Goal: Task Accomplishment & Management: Manage account settings

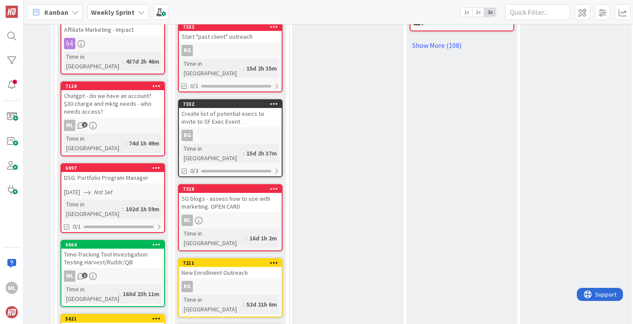
scroll to position [663, 88]
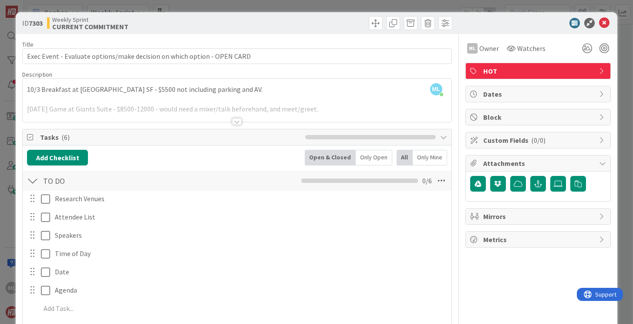
click at [208, 102] on div at bounding box center [237, 111] width 429 height 22
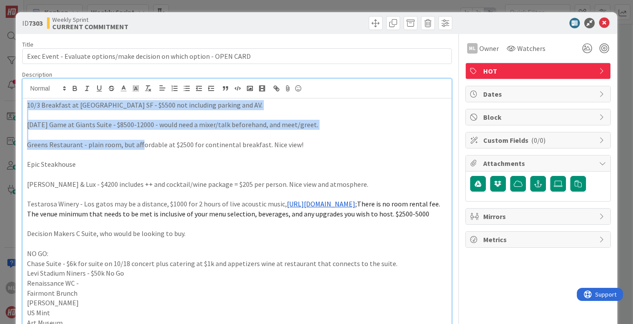
drag, startPoint x: 27, startPoint y: 104, endPoint x: 140, endPoint y: 140, distance: 118.8
click at [140, 140] on div "10/3 Breakfast at [GEOGRAPHIC_DATA] SF - $5500 not including parking and AV. [D…" at bounding box center [237, 237] width 429 height 278
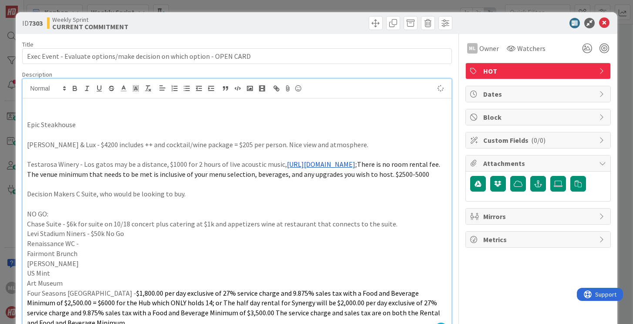
click at [58, 219] on p "NO GO:" at bounding box center [237, 214] width 420 height 10
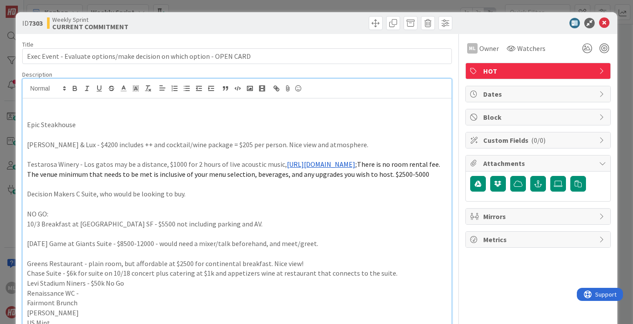
click at [27, 125] on p "Epic Steakhouse" at bounding box center [237, 125] width 420 height 10
click at [36, 239] on p at bounding box center [237, 234] width 420 height 10
click at [28, 144] on p "[PERSON_NAME] & Lux - $4200 includes ++ and cocktail/wine package = $205 per pe…" at bounding box center [237, 145] width 420 height 10
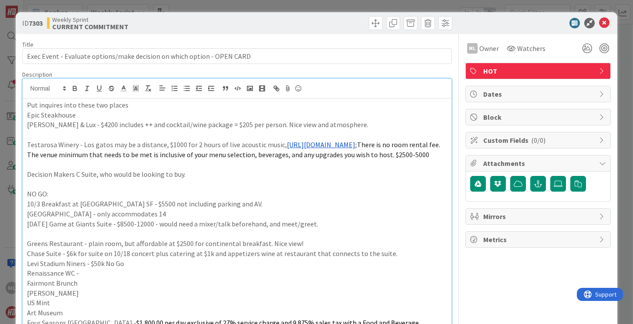
click at [132, 107] on p "Put inquires into these two places" at bounding box center [237, 105] width 420 height 10
drag, startPoint x: 27, startPoint y: 144, endPoint x: 92, endPoint y: 168, distance: 68.8
click at [92, 159] on p "Testarosa Winery - Los gatos may be a distance, $1000 for 2 hours of live acous…" at bounding box center [237, 150] width 420 height 20
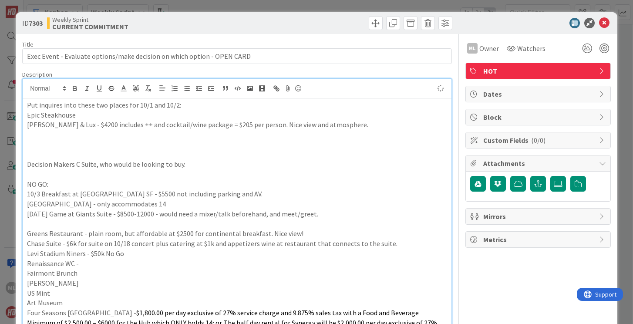
click at [54, 184] on p "NO GO:" at bounding box center [237, 184] width 420 height 10
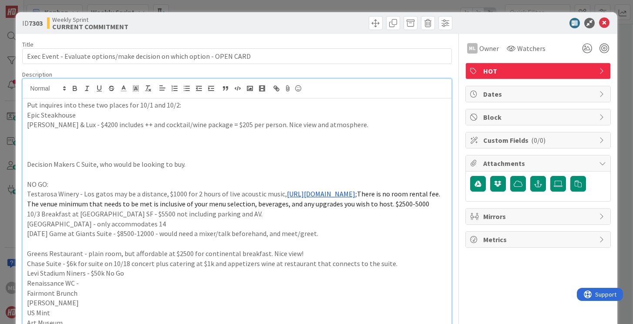
click at [345, 125] on p "[PERSON_NAME] & Lux - $4200 includes ++ and cocktail/wine package = $205 per pe…" at bounding box center [237, 125] width 420 height 10
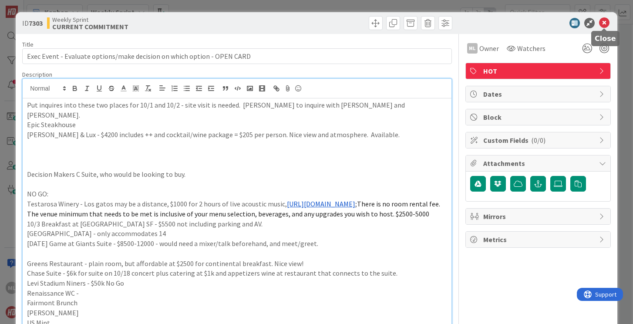
click at [604, 20] on icon at bounding box center [604, 23] width 10 height 10
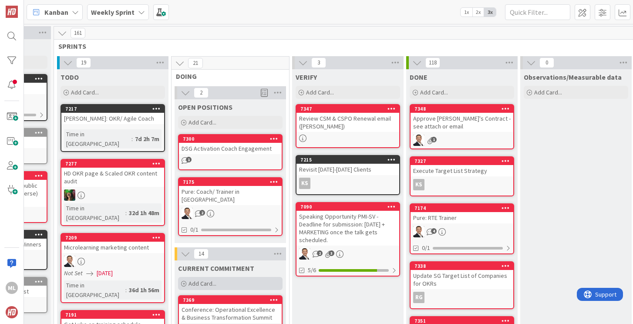
click at [212, 280] on span "Add Card..." at bounding box center [203, 284] width 28 height 8
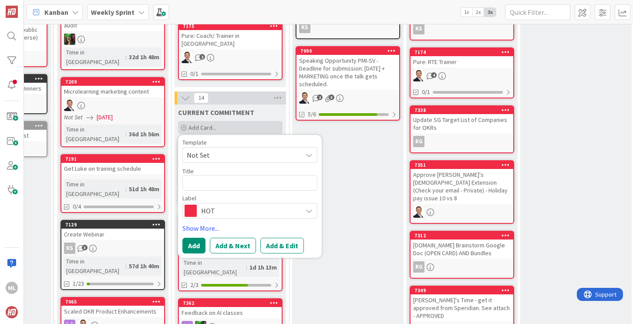
type textarea "x"
type textarea "Al"
type textarea "x"
type textarea "Alwa"
type textarea "x"
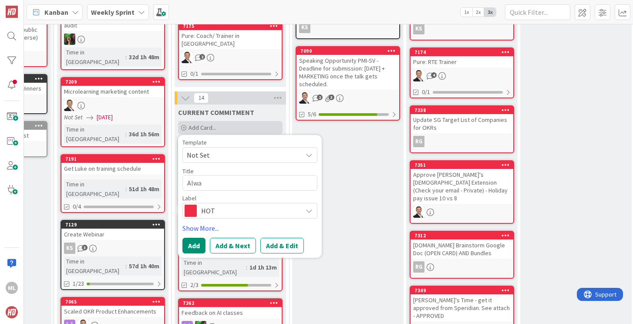
type textarea "Alway"
type textarea "x"
type textarea "Always"
type textarea "x"
type textarea "Always"
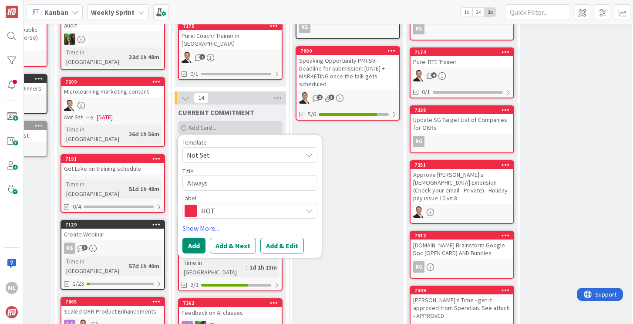
type textarea "x"
type textarea "Always D"
type textarea "x"
type textarea "Always Dre"
type textarea "x"
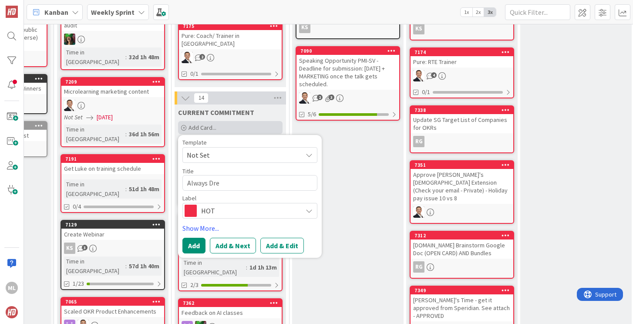
type textarea "Always Drea"
type textarea "x"
type textarea "Always Dream"
type textarea "x"
type textarea "Always Dream"
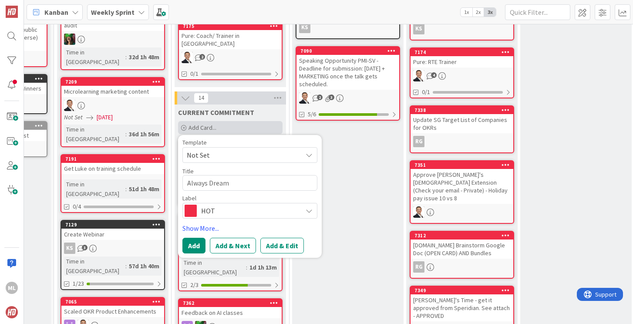
type textarea "x"
type textarea "Always Dream I"
type textarea "x"
type textarea "Always Dream In"
type textarea "x"
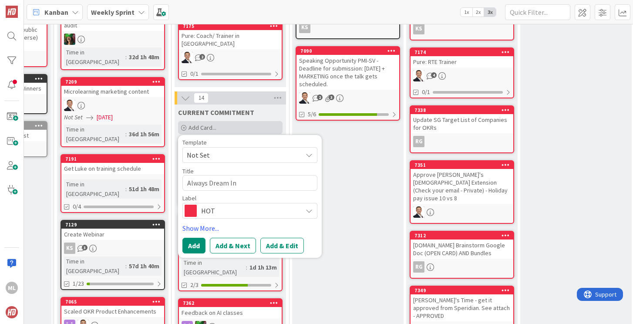
type textarea "Always Dream I"
type textarea "x"
type textarea "Always Dream"
type textarea "x"
type textarea "Always Dream A"
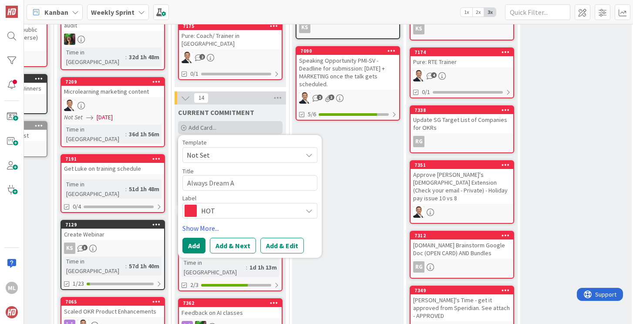
type textarea "x"
type textarea "Always Dream Av"
type textarea "x"
type textarea "Always Dream Ava"
type textarea "x"
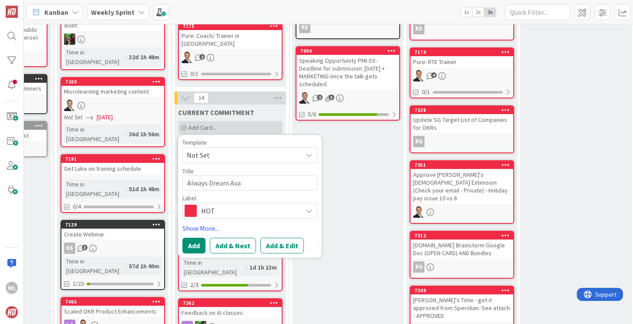
type textarea "Always Dream Avai"
type textarea "x"
type textarea "Always Dream Avail"
type textarea "x"
type textarea "Always Dream Availa"
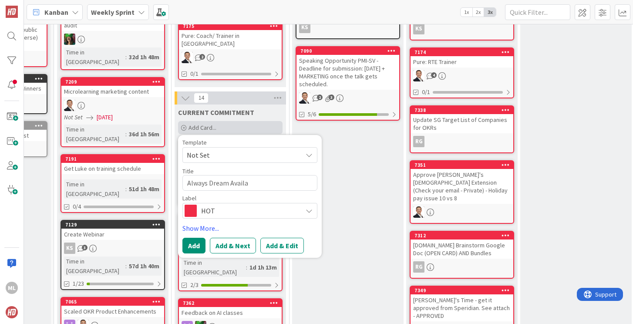
type textarea "x"
type textarea "Always Dream Availabi"
type textarea "x"
type textarea "Always Dream Availabil"
type textarea "x"
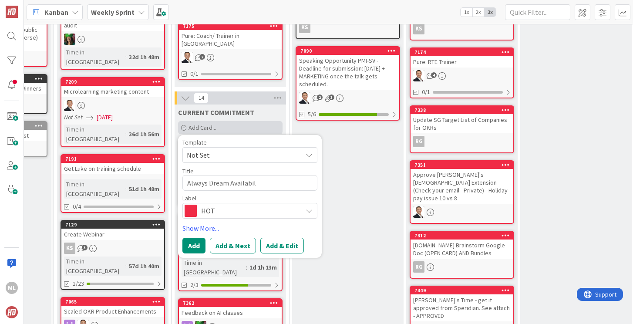
type textarea "Always Dream Availabili"
type textarea "x"
type textarea "Always Dream Availabilit"
type textarea "x"
type textarea "Always Dream Availability"
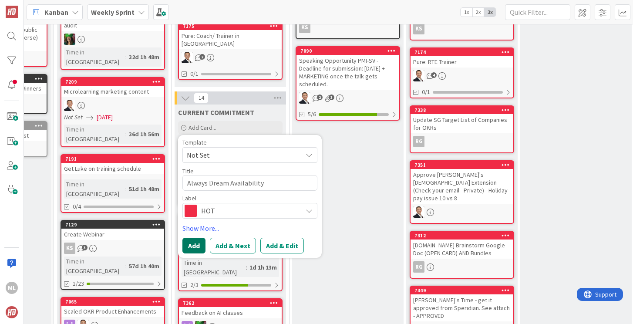
click at [197, 238] on button "Add" at bounding box center [194, 246] width 23 height 16
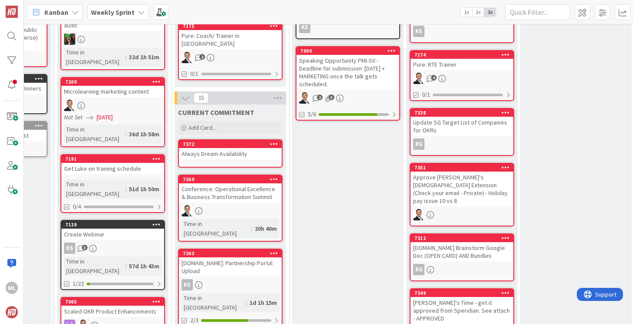
click at [221, 149] on div "Always Dream Availability" at bounding box center [230, 153] width 103 height 11
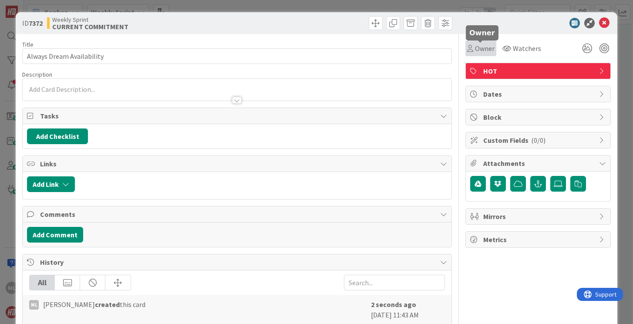
click at [486, 49] on span "Owner" at bounding box center [485, 48] width 20 height 10
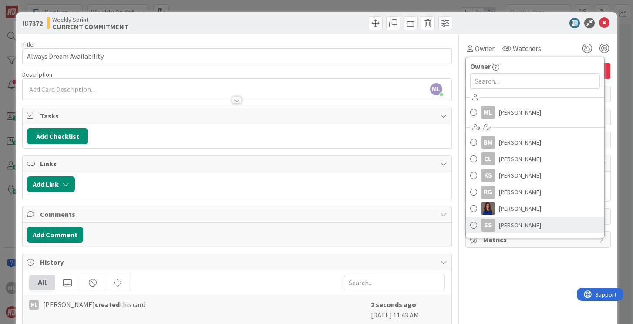
scroll to position [32, 0]
click at [472, 227] on span at bounding box center [474, 226] width 7 height 13
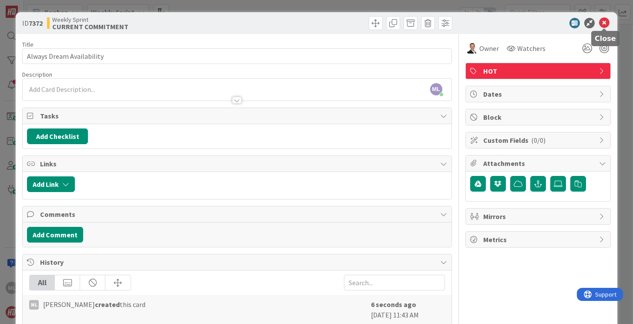
click at [607, 22] on icon at bounding box center [604, 23] width 10 height 10
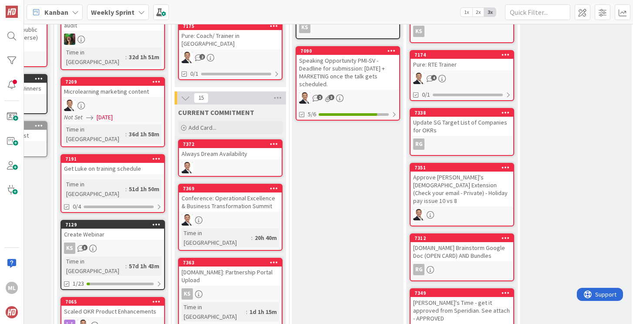
click at [218, 151] on div "Always Dream Availability" at bounding box center [230, 153] width 103 height 11
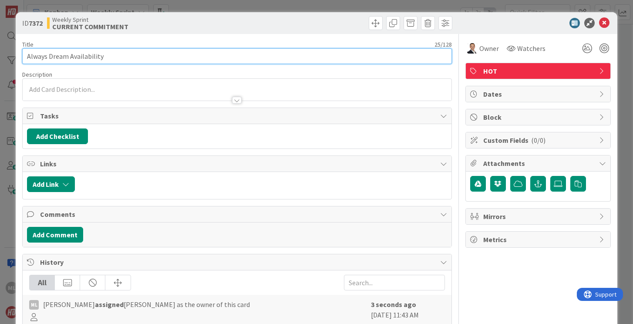
click at [144, 57] on input "Always Dream Availability" at bounding box center [237, 56] width 430 height 16
type input "Always Dream Availability - Sinead, [PERSON_NAME], [PERSON_NAME] and any others."
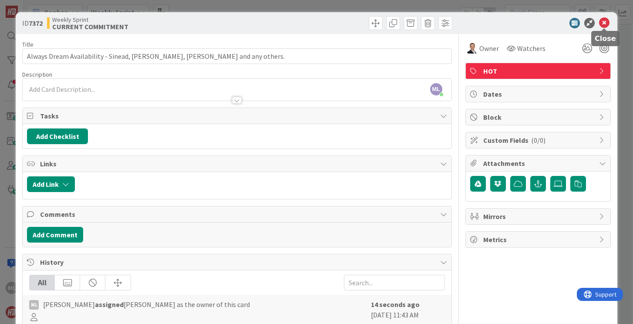
click at [603, 22] on icon at bounding box center [604, 23] width 10 height 10
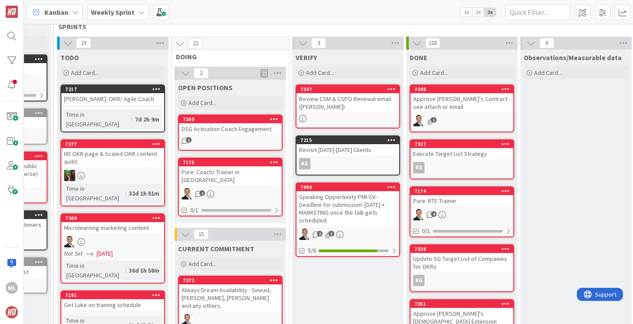
scroll to position [15, 88]
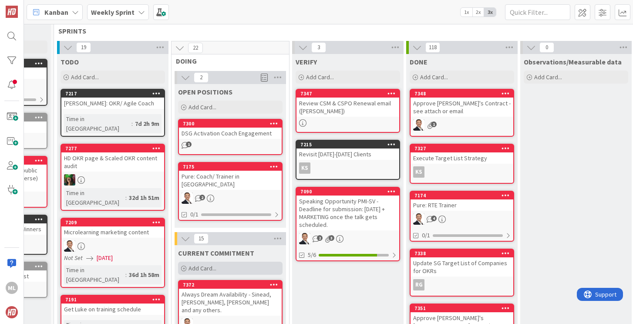
click at [214, 264] on span "Add Card..." at bounding box center [203, 268] width 28 height 8
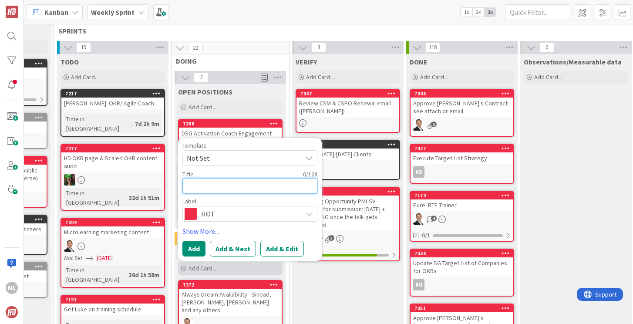
type textarea "x"
type textarea "L"
type textarea "x"
type textarea "Li"
type textarea "x"
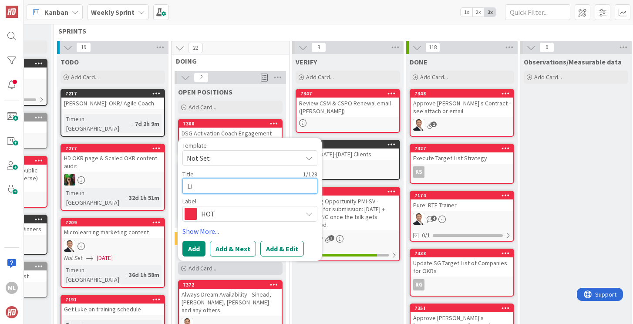
type textarea "[PERSON_NAME]"
type textarea "x"
type textarea "Link"
type textarea "x"
type textarea "[PERSON_NAME]"
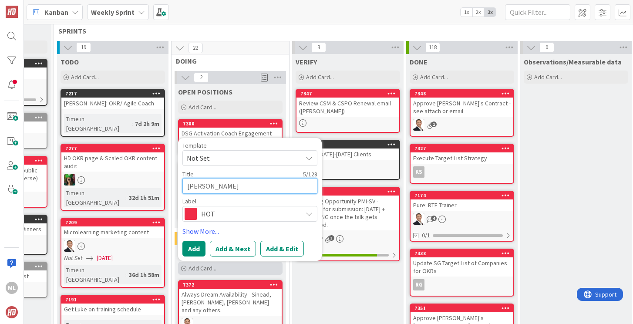
type textarea "x"
type textarea "Linked"
type textarea "x"
type textarea "Linkedi"
type textarea "x"
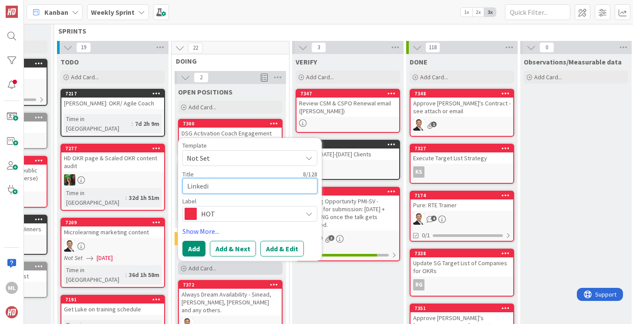
type textarea "Linkedin"
type textarea "x"
type textarea "Linkedin"
type textarea "x"
type textarea "Linkedin F"
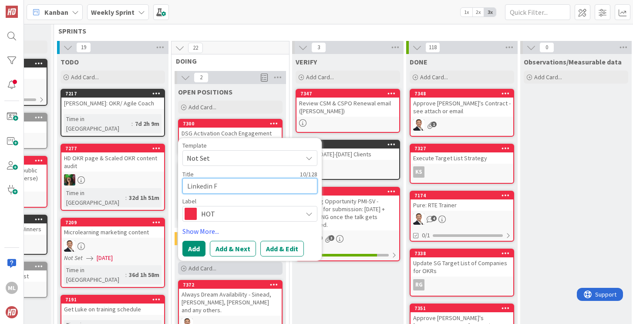
type textarea "x"
type textarea "Linkedin Fo"
type textarea "x"
type textarea "Linkedin Fol"
type textarea "x"
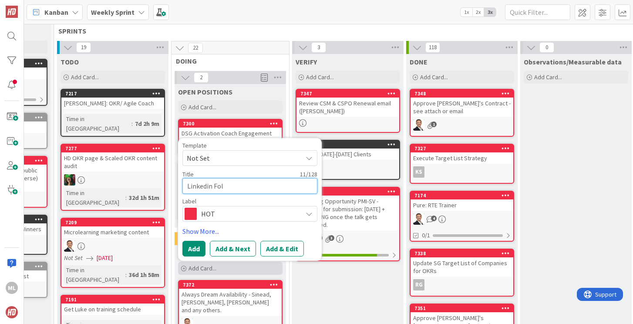
type textarea "Linkedin Foll"
type textarea "x"
type textarea "Linkedin Follow"
type textarea "x"
type textarea "Linkedin Followu"
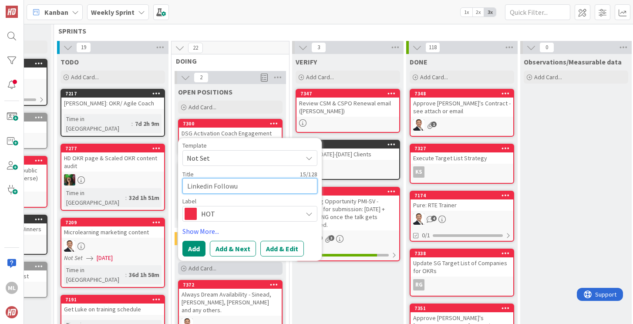
type textarea "x"
type textarea "Linkedin Followup"
type textarea "x"
type textarea "Linkedin Followups"
type textarea "x"
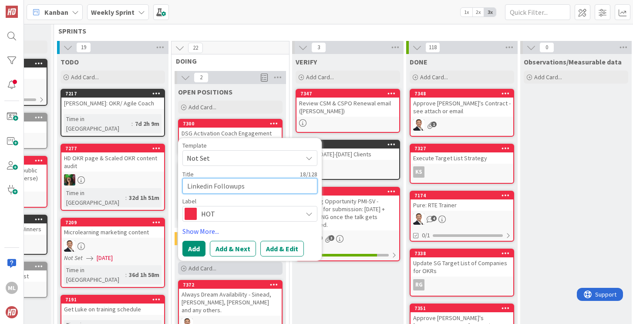
type textarea "Linkedin Followups"
type textarea "x"
type textarea "Linkedin Followups f"
type textarea "x"
type textarea "Linkedin Followups fr"
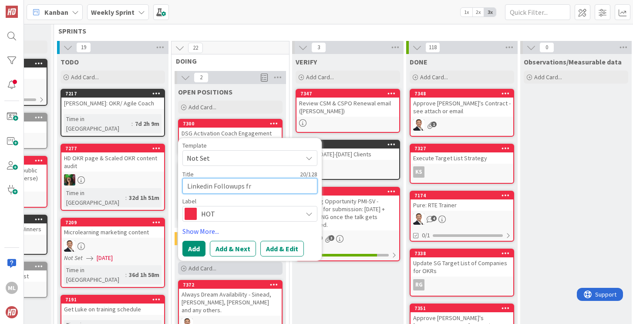
type textarea "x"
type textarea "Linkedin Followups from"
type textarea "x"
type textarea "Linkedin Followups from"
type textarea "x"
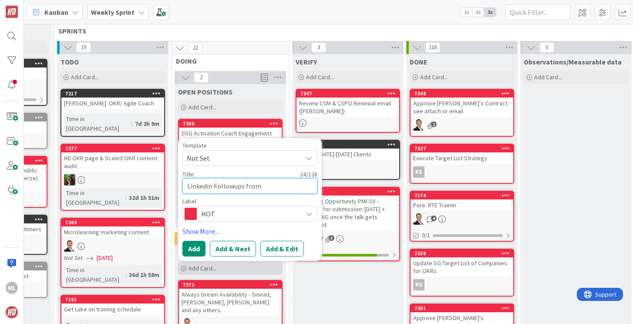
type textarea "Linkedin Followups from S"
type textarea "x"
type textarea "Linkedin Followups from Si"
type textarea "x"
type textarea "Linkedin Followups from Sin"
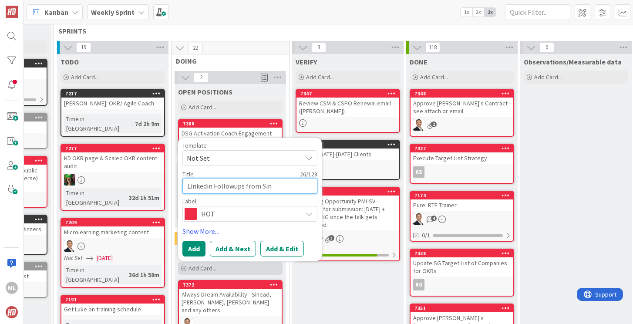
type textarea "x"
type textarea "Linkedin Followups from Sing"
type textarea "x"
type textarea "Linkedin Followups from [GEOGRAPHIC_DATA]"
type textarea "x"
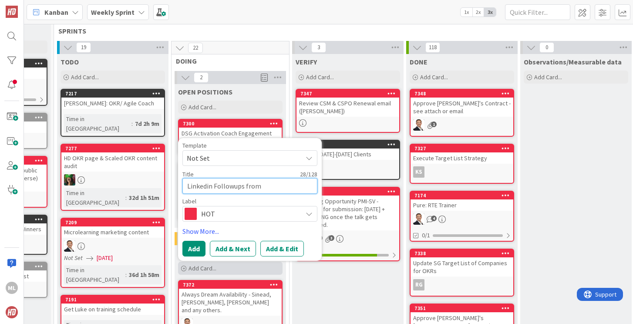
type textarea "Linkedin Followups from Single"
type textarea "x"
type textarea "Linkedin Followups from Single"
type textarea "x"
type textarea "Linkedin Followups from Single G"
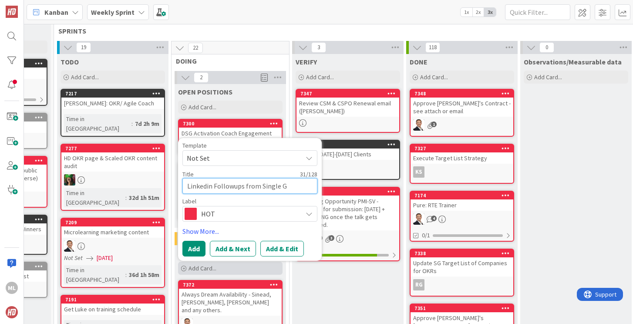
type textarea "x"
type textarea "Linkedin Followups from Single Gr"
type textarea "x"
type textarea "Linkedin Followups from Single Gra"
type textarea "x"
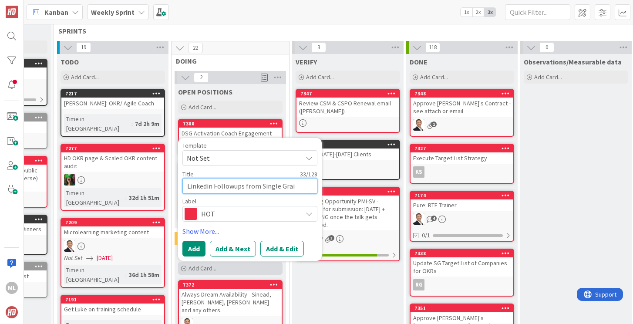
type textarea "Linkedin Followups from Single Grain"
type textarea "x"
type textarea "Linkedin Followups from Single Grain"
type textarea "x"
type textarea "Linkedin Followups from Single Grain A"
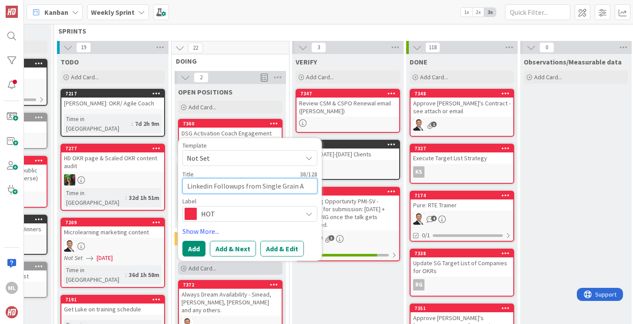
type textarea "x"
type textarea "Linkedin Followups from Single Grain AB"
type textarea "x"
type textarea "Linkedin Followups from Single Grain ABM"
click at [198, 241] on button "Add" at bounding box center [194, 249] width 23 height 16
